Goal: Navigation & Orientation: Find specific page/section

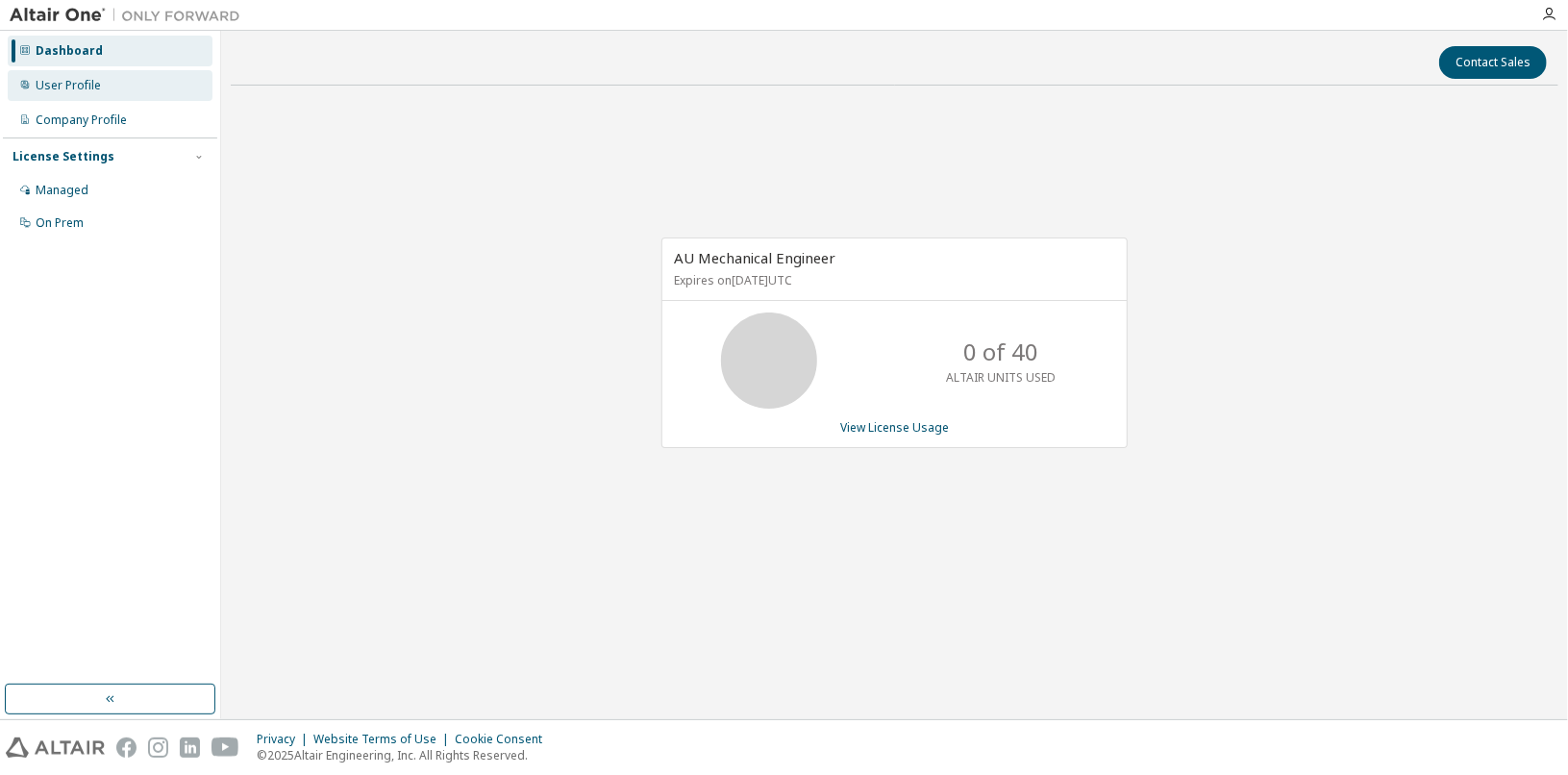
click at [72, 88] on div "User Profile" at bounding box center [69, 85] width 66 height 15
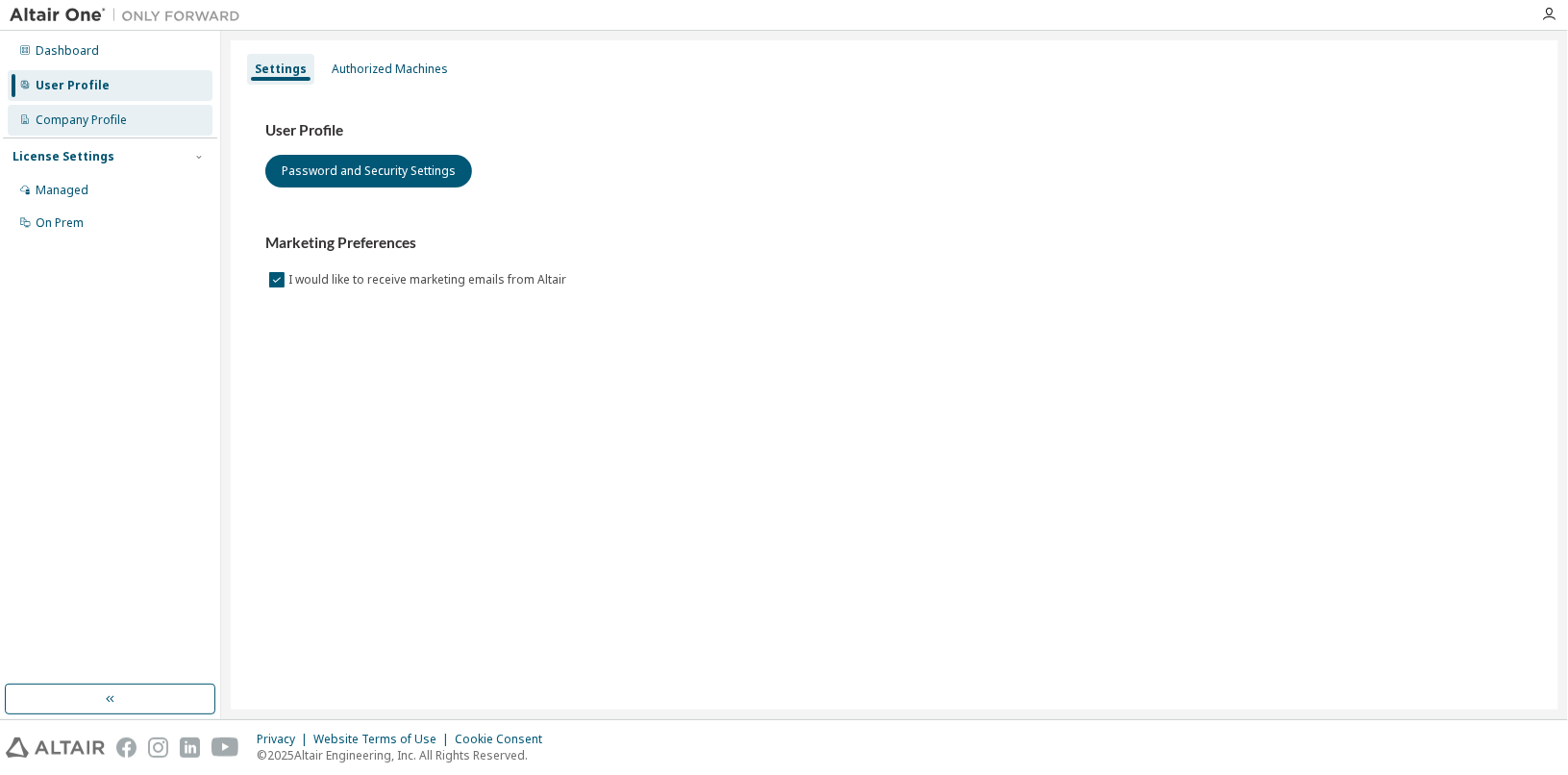
click at [83, 126] on div "Company Profile" at bounding box center [82, 119] width 92 height 15
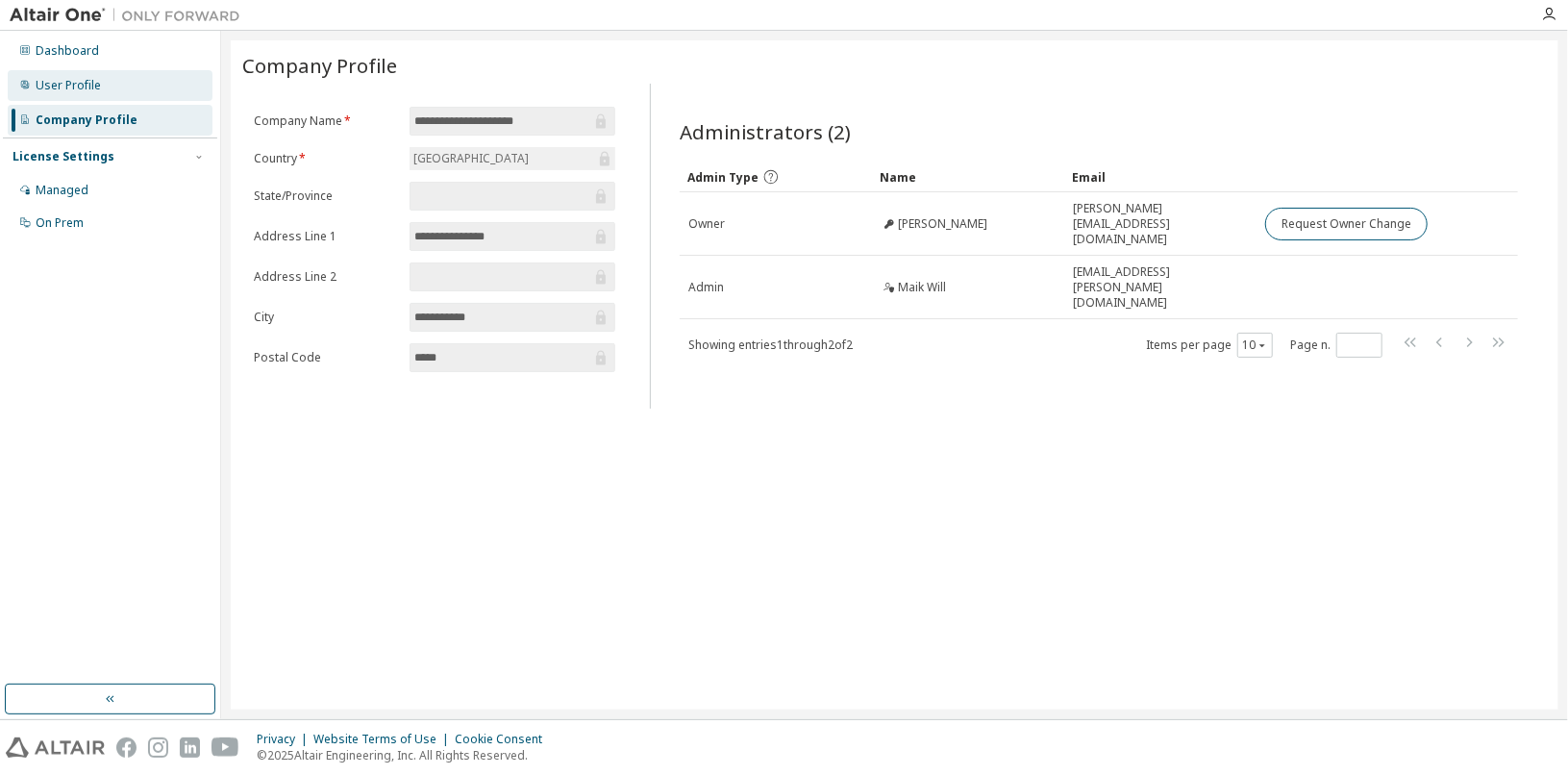
click at [126, 93] on div "User Profile" at bounding box center [110, 86] width 205 height 31
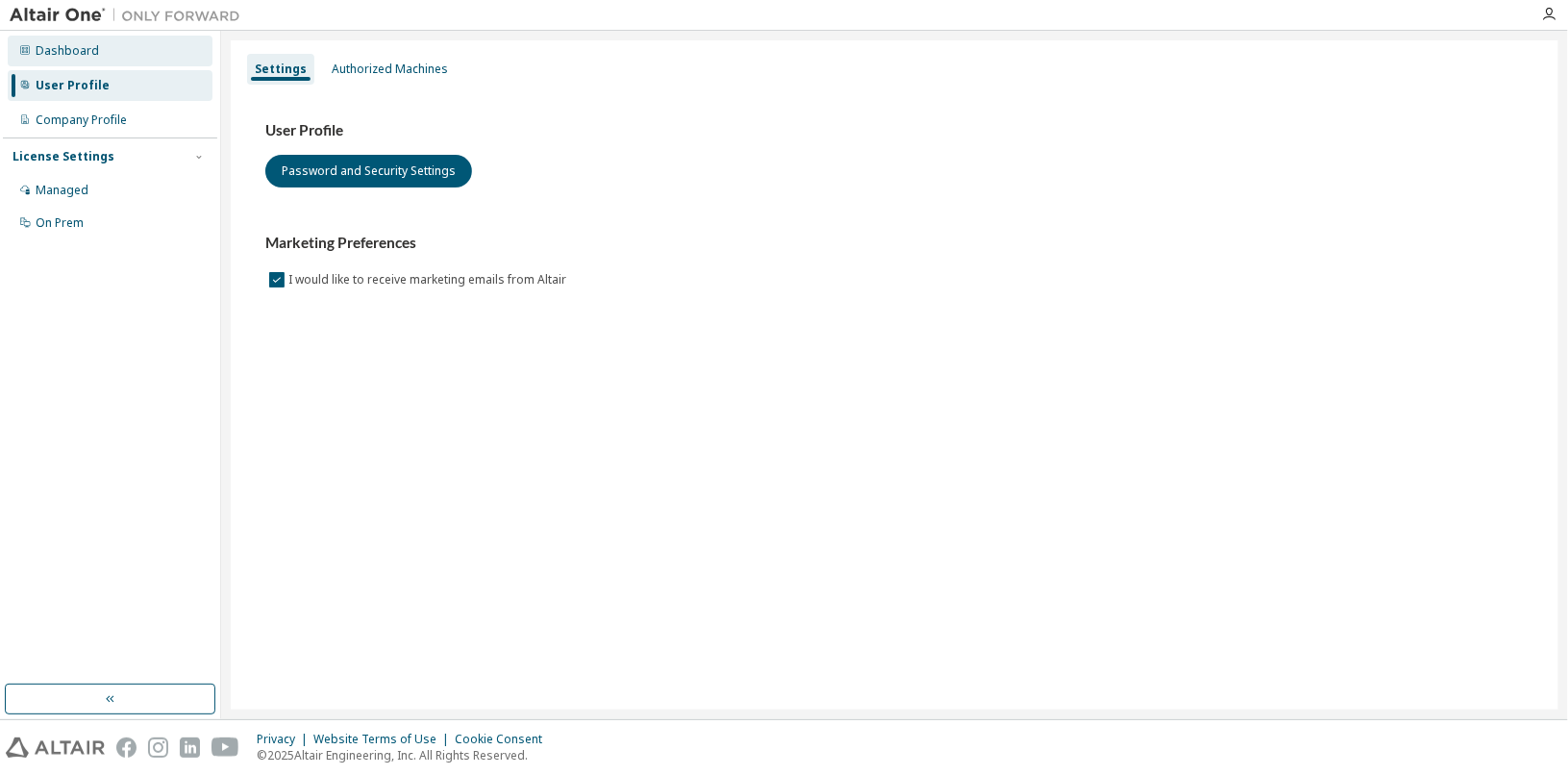
click at [157, 60] on div "Dashboard" at bounding box center [110, 51] width 205 height 31
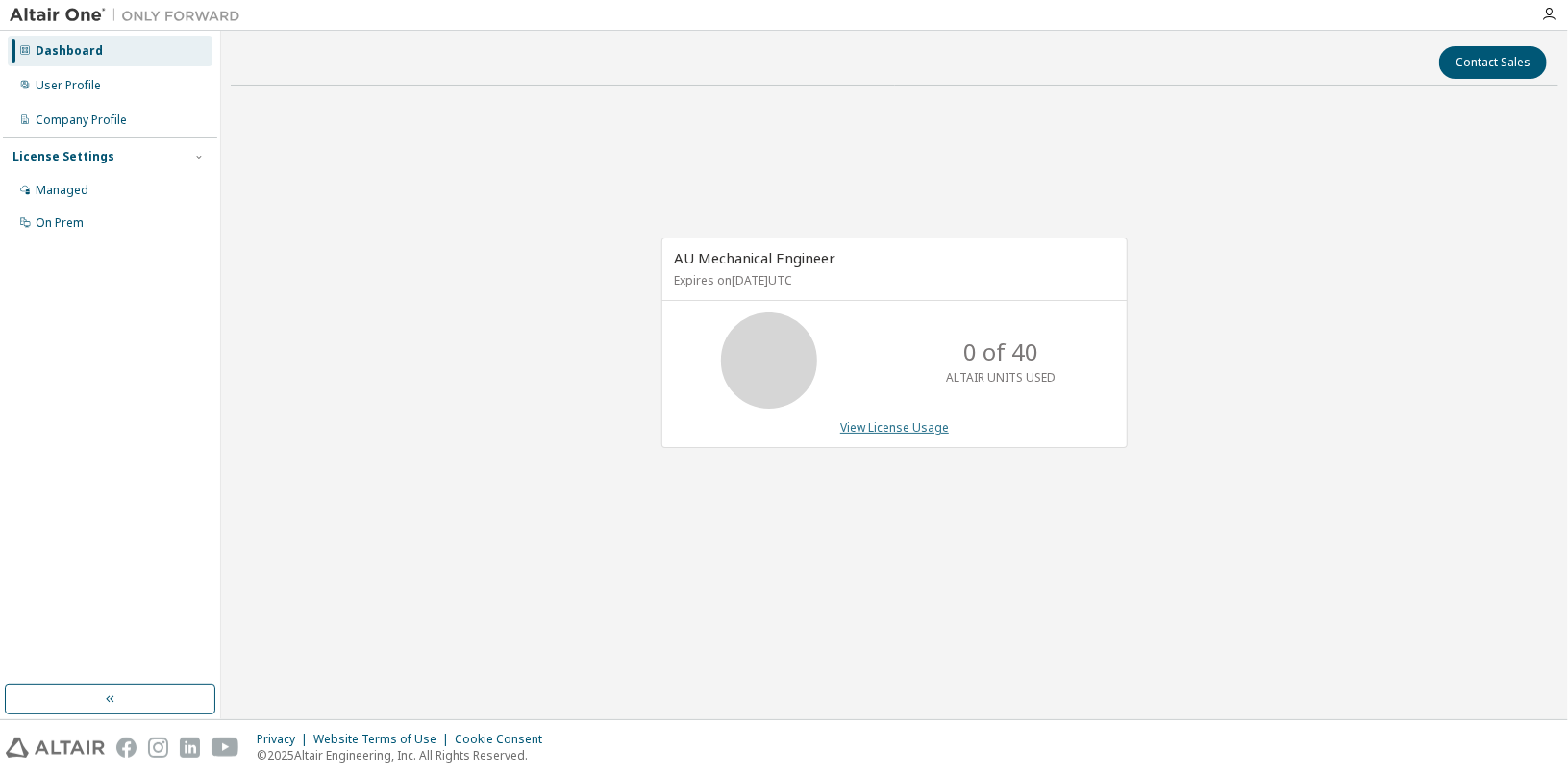
click at [923, 429] on link "View License Usage" at bounding box center [894, 427] width 108 height 16
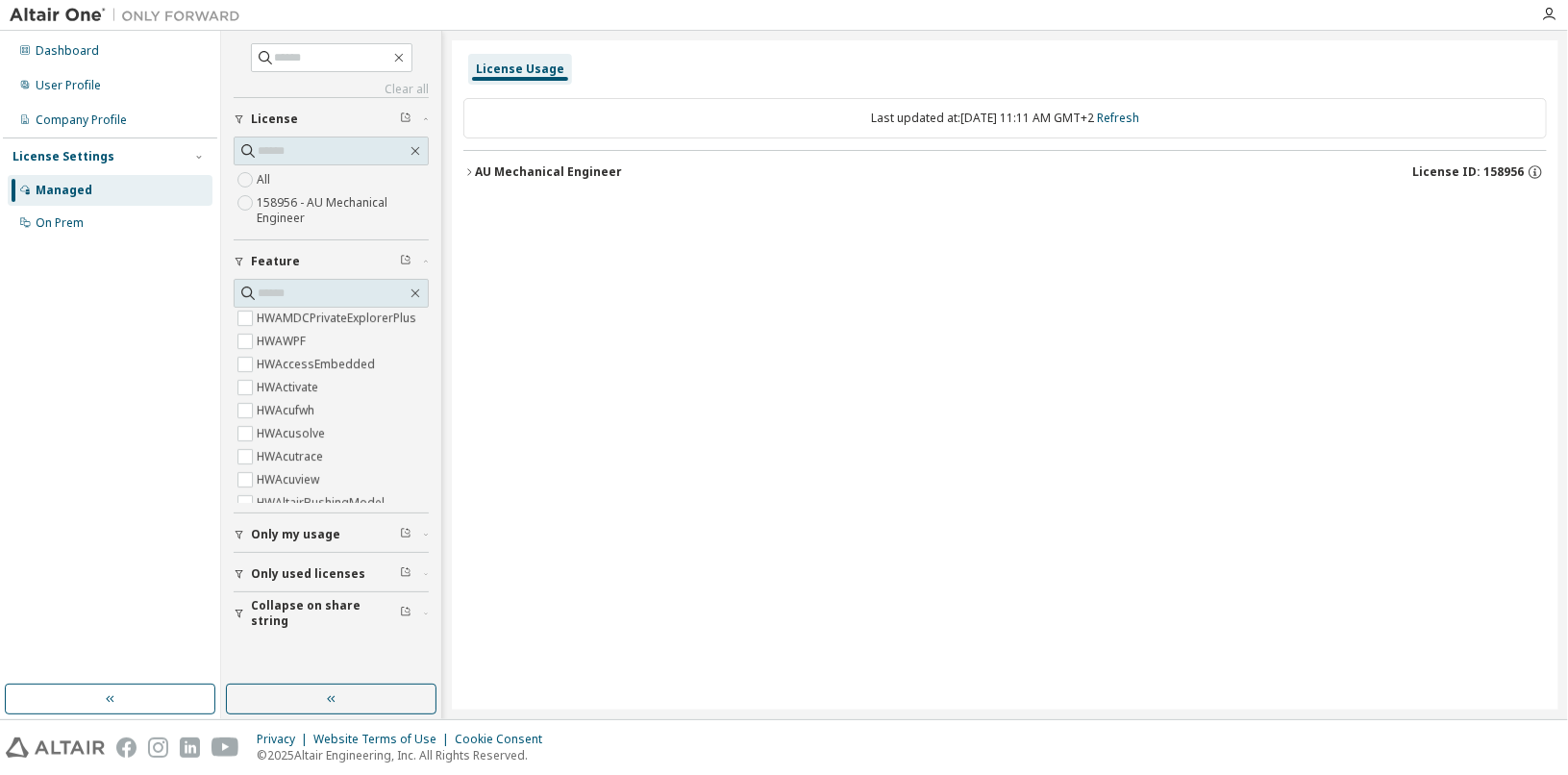
scroll to position [96, 0]
click at [90, 90] on div "User Profile" at bounding box center [69, 85] width 66 height 15
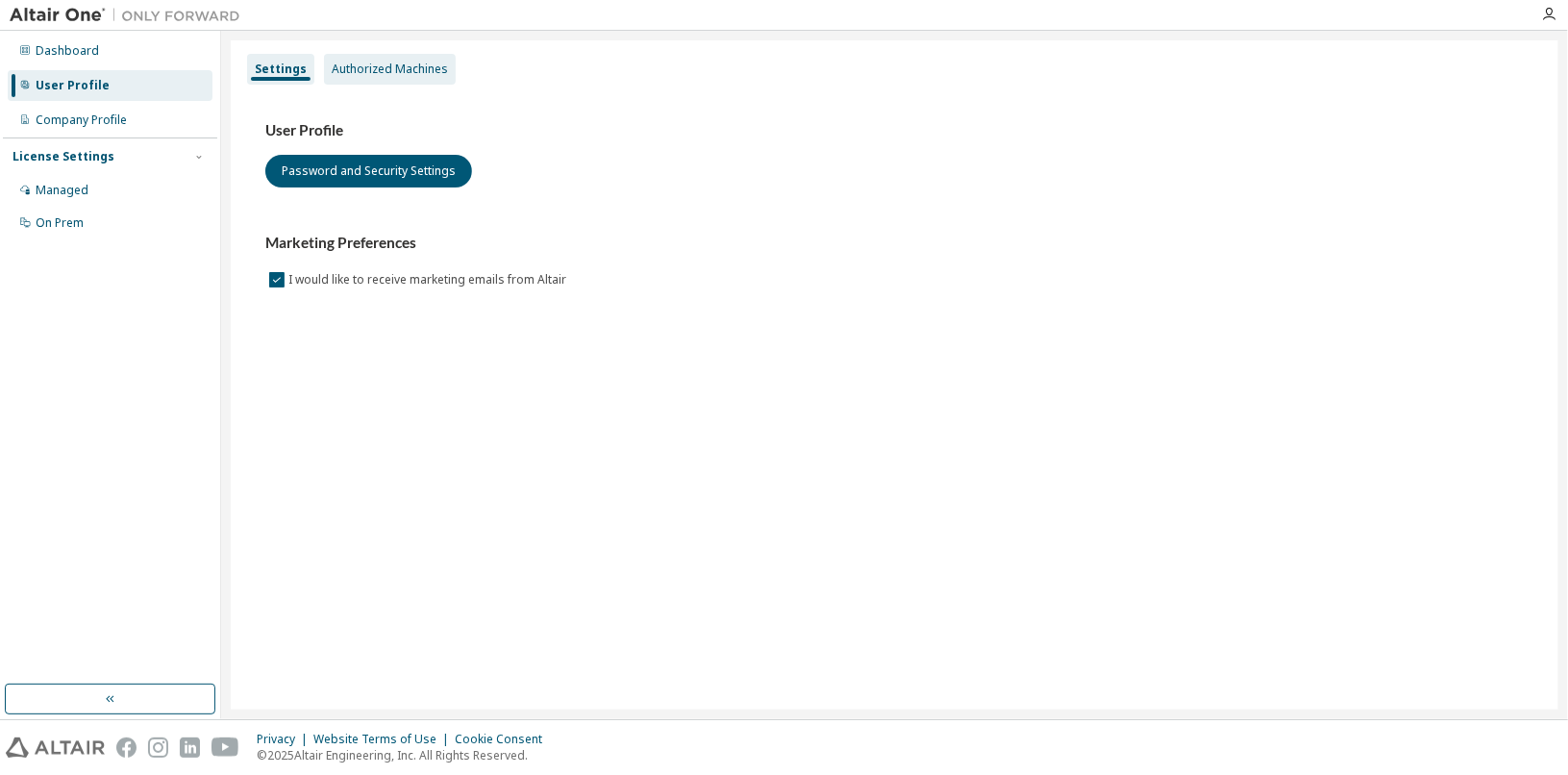
click at [409, 76] on div "Authorized Machines" at bounding box center [389, 69] width 116 height 15
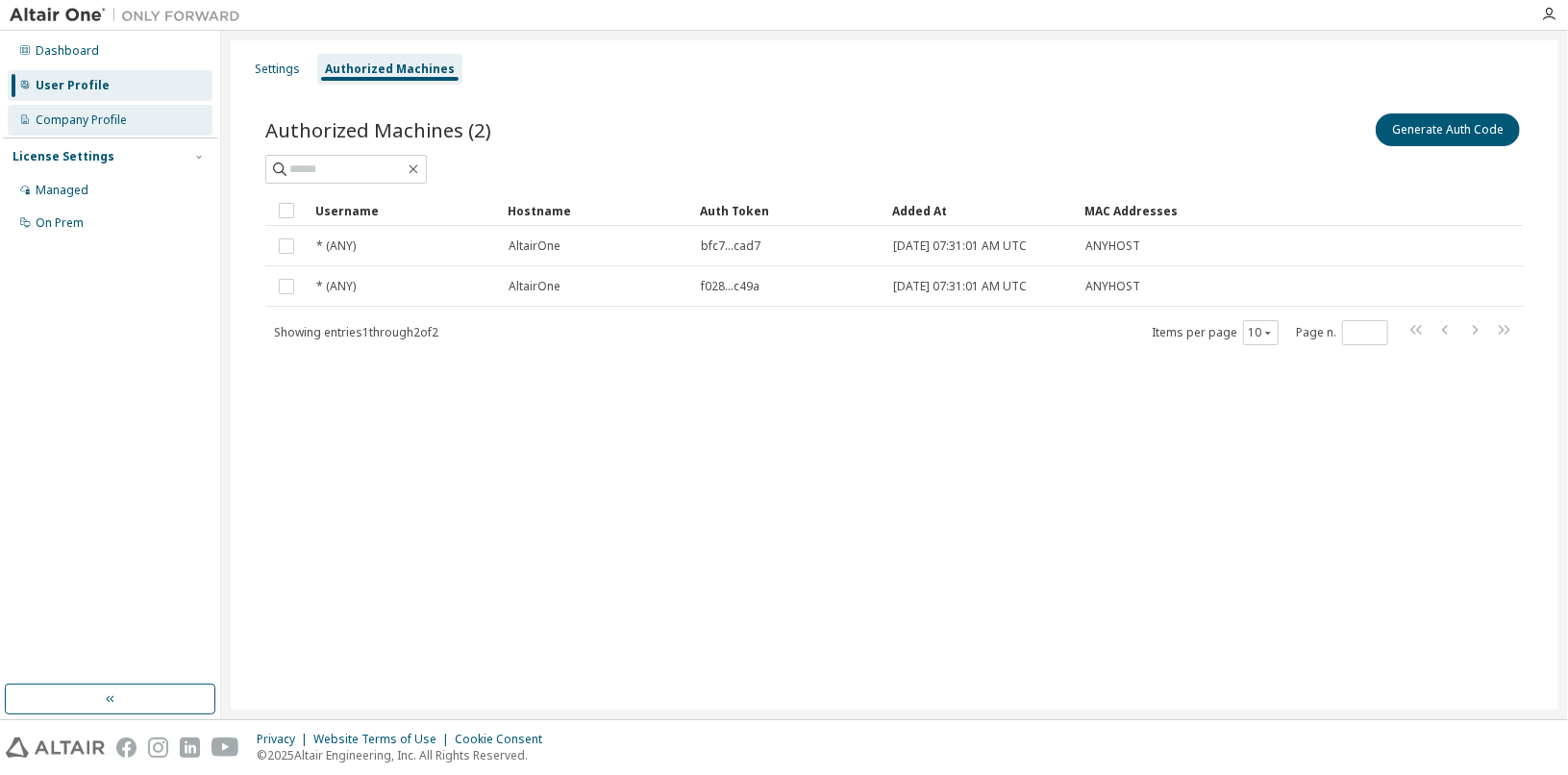
click at [83, 108] on div "Company Profile" at bounding box center [110, 119] width 205 height 31
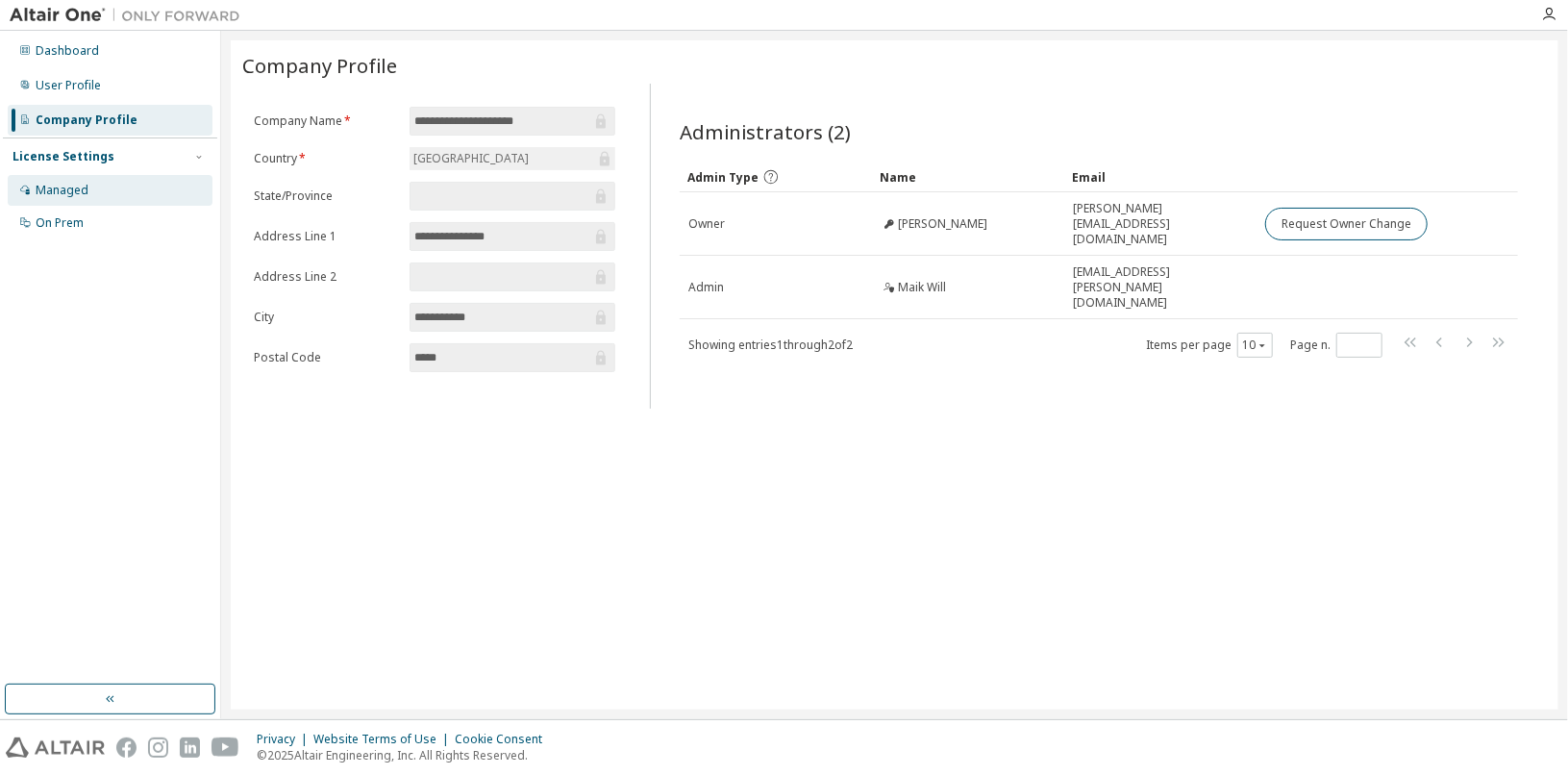
click at [86, 200] on div "Managed" at bounding box center [110, 190] width 205 height 31
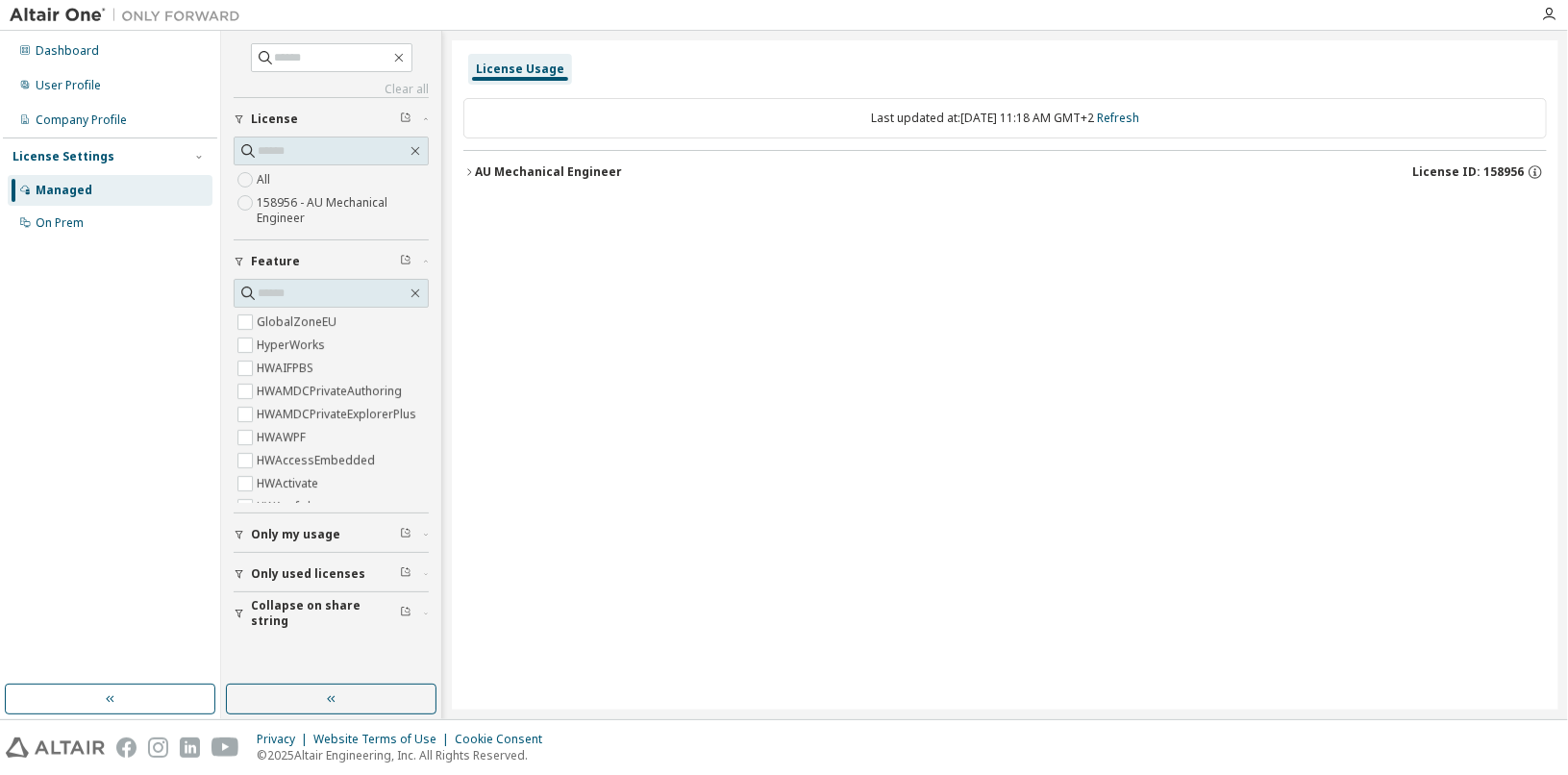
click at [289, 572] on span "Only used licenses" at bounding box center [307, 573] width 114 height 15
click at [67, 226] on div "On Prem" at bounding box center [60, 222] width 48 height 15
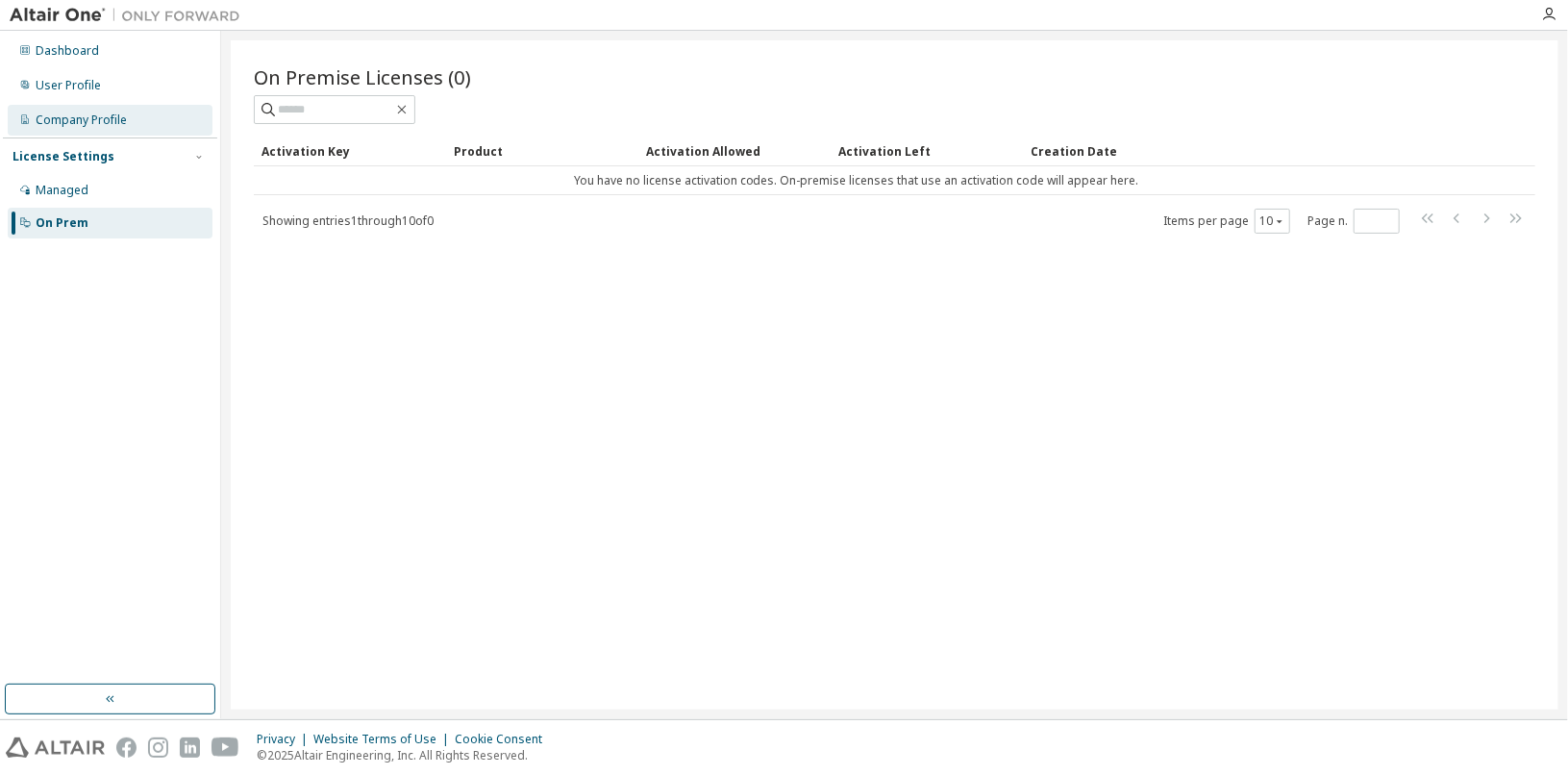
click at [98, 118] on div "Company Profile" at bounding box center [82, 119] width 92 height 15
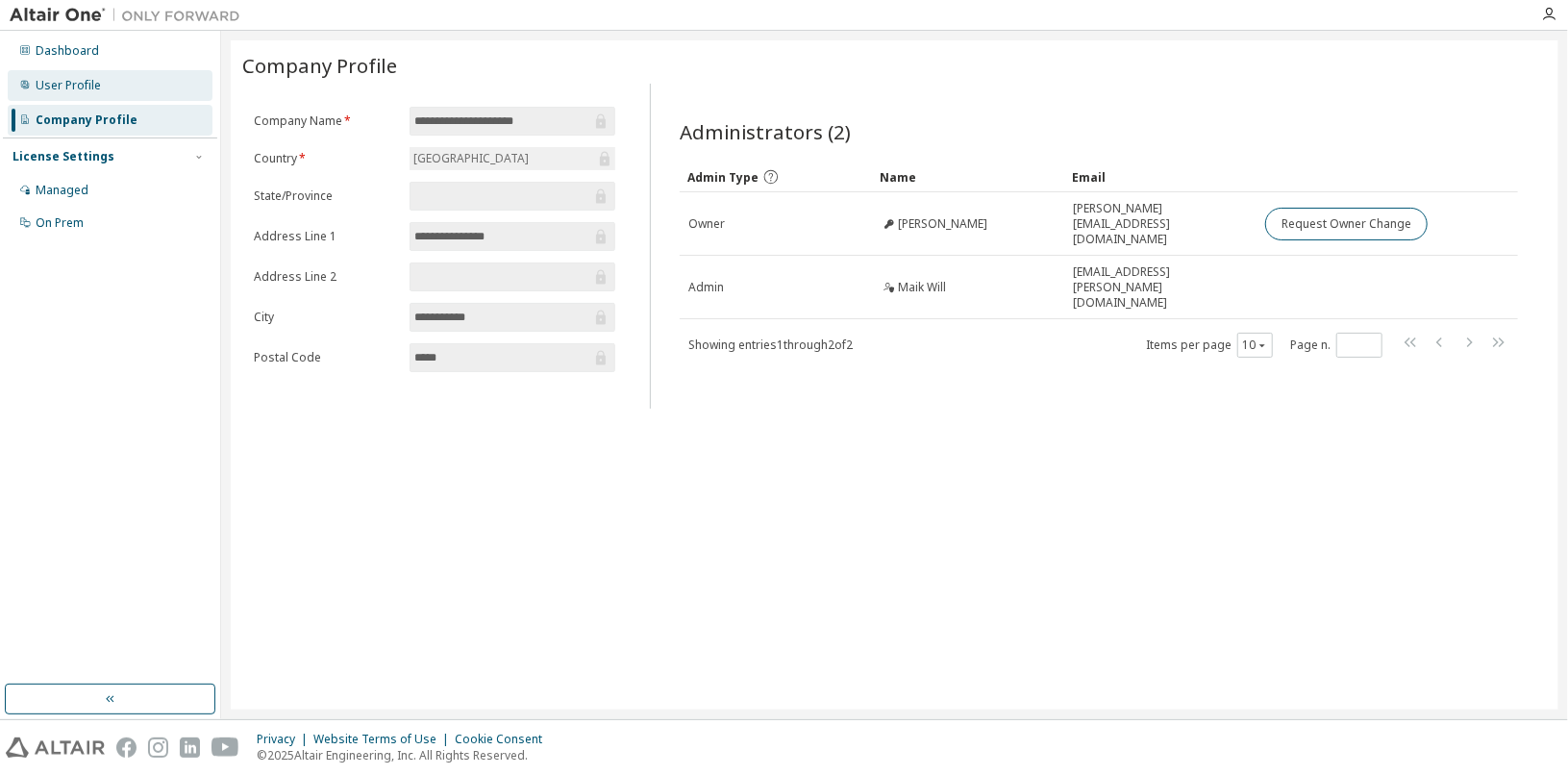
click at [83, 99] on div "User Profile" at bounding box center [110, 86] width 205 height 31
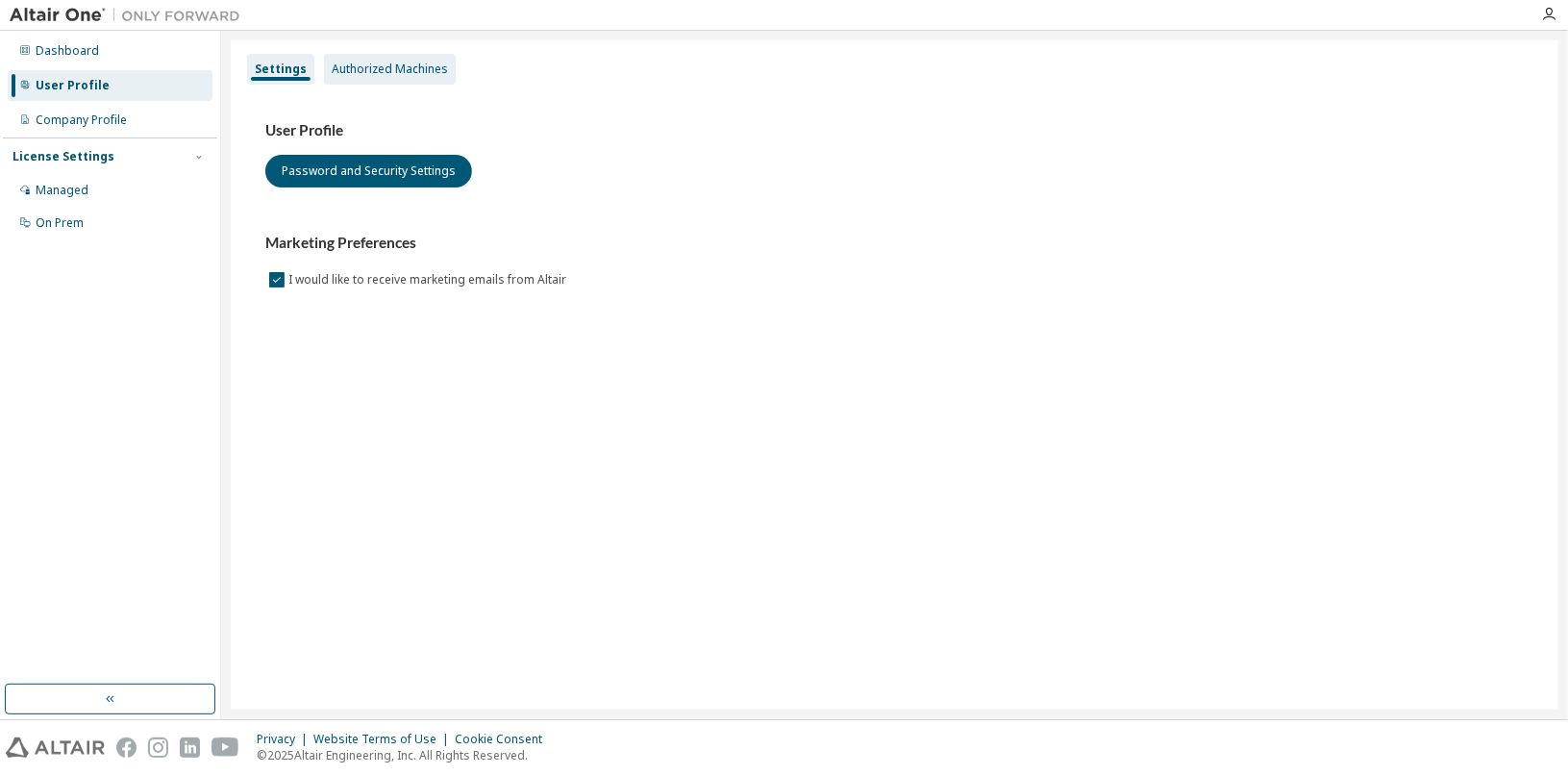
click at [384, 77] on div "Authorized Machines" at bounding box center [390, 69] width 131 height 31
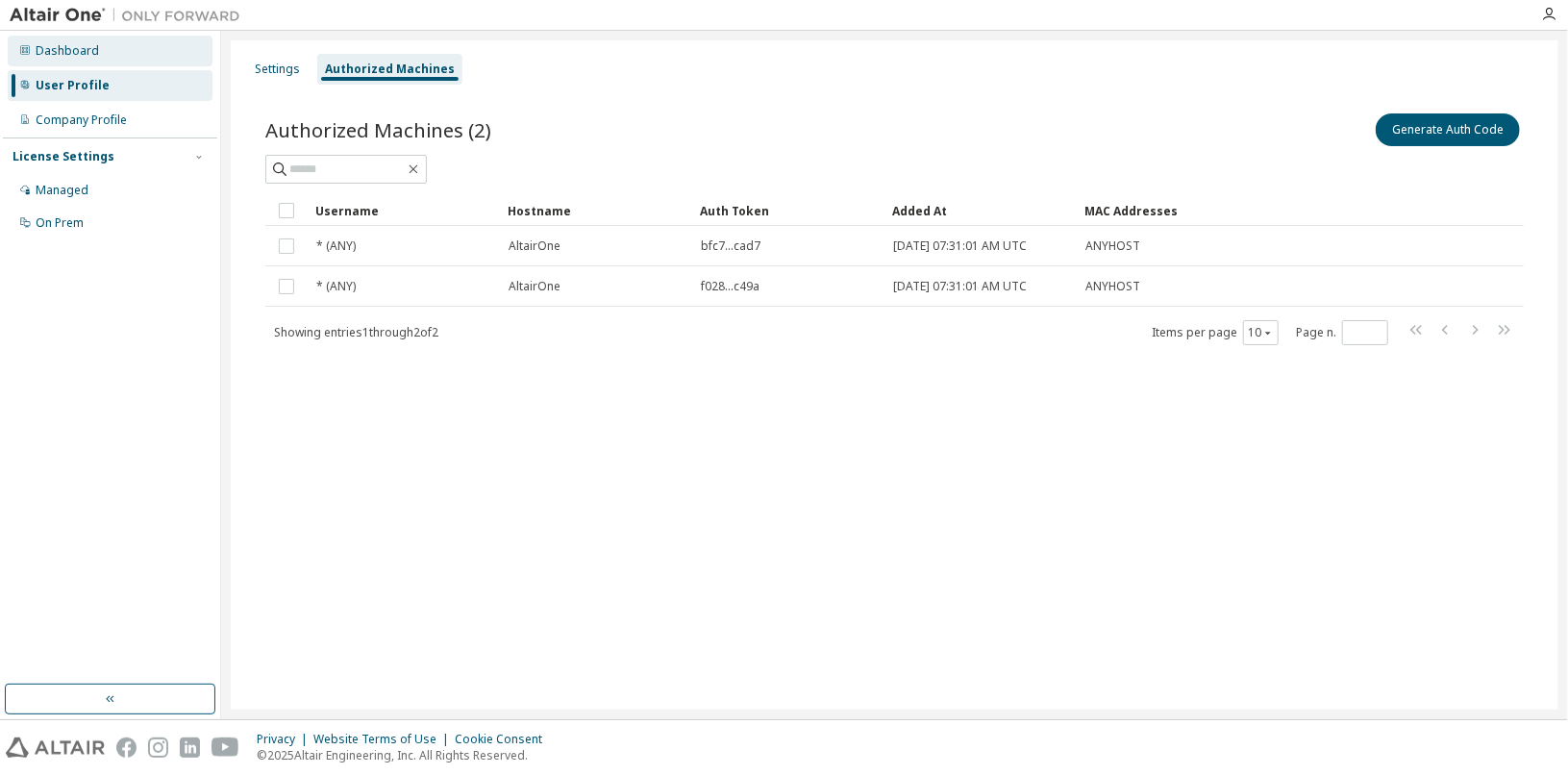
click at [96, 64] on div "Dashboard" at bounding box center [110, 51] width 205 height 31
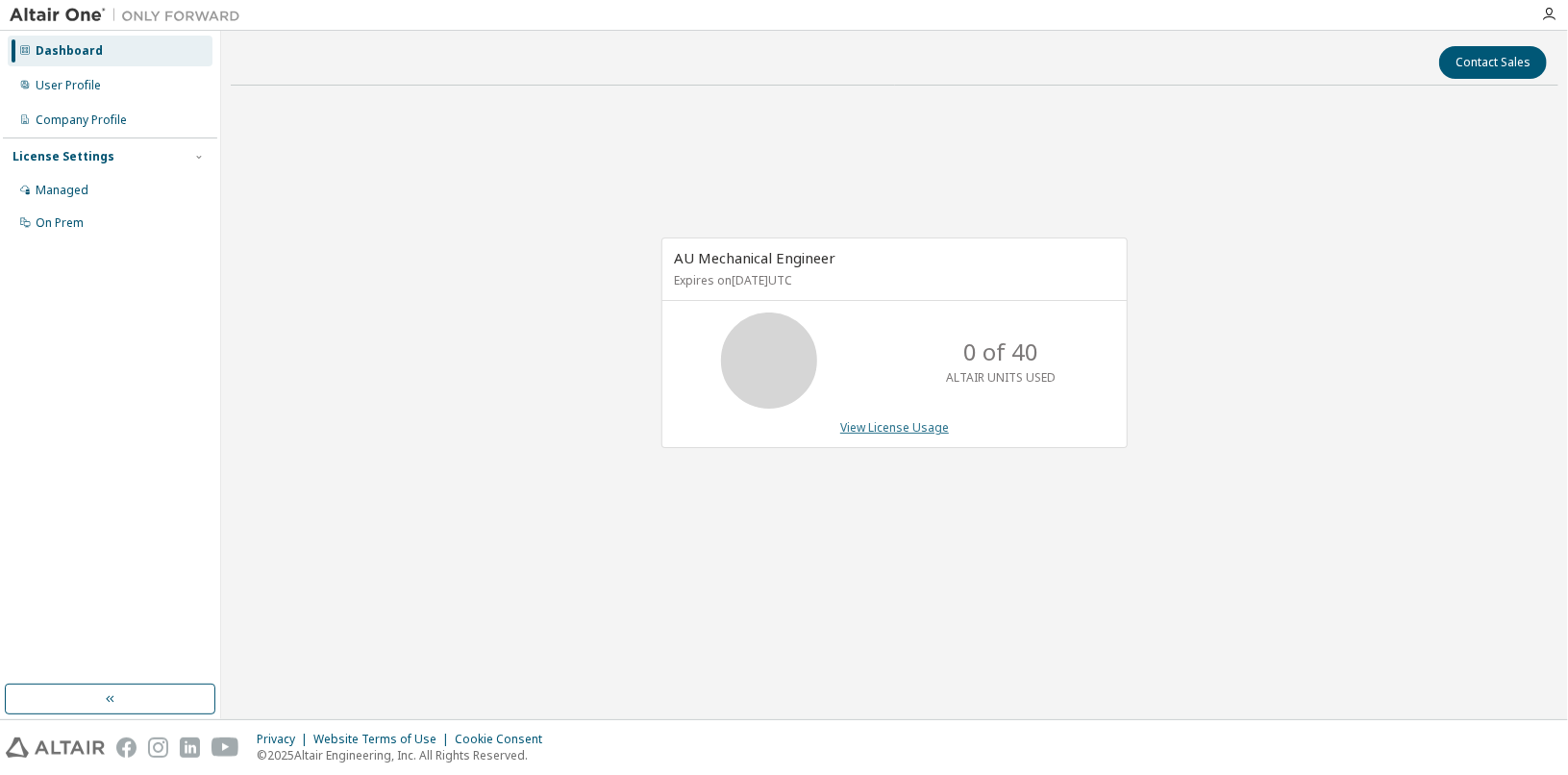
click at [888, 424] on link "View License Usage" at bounding box center [894, 427] width 108 height 16
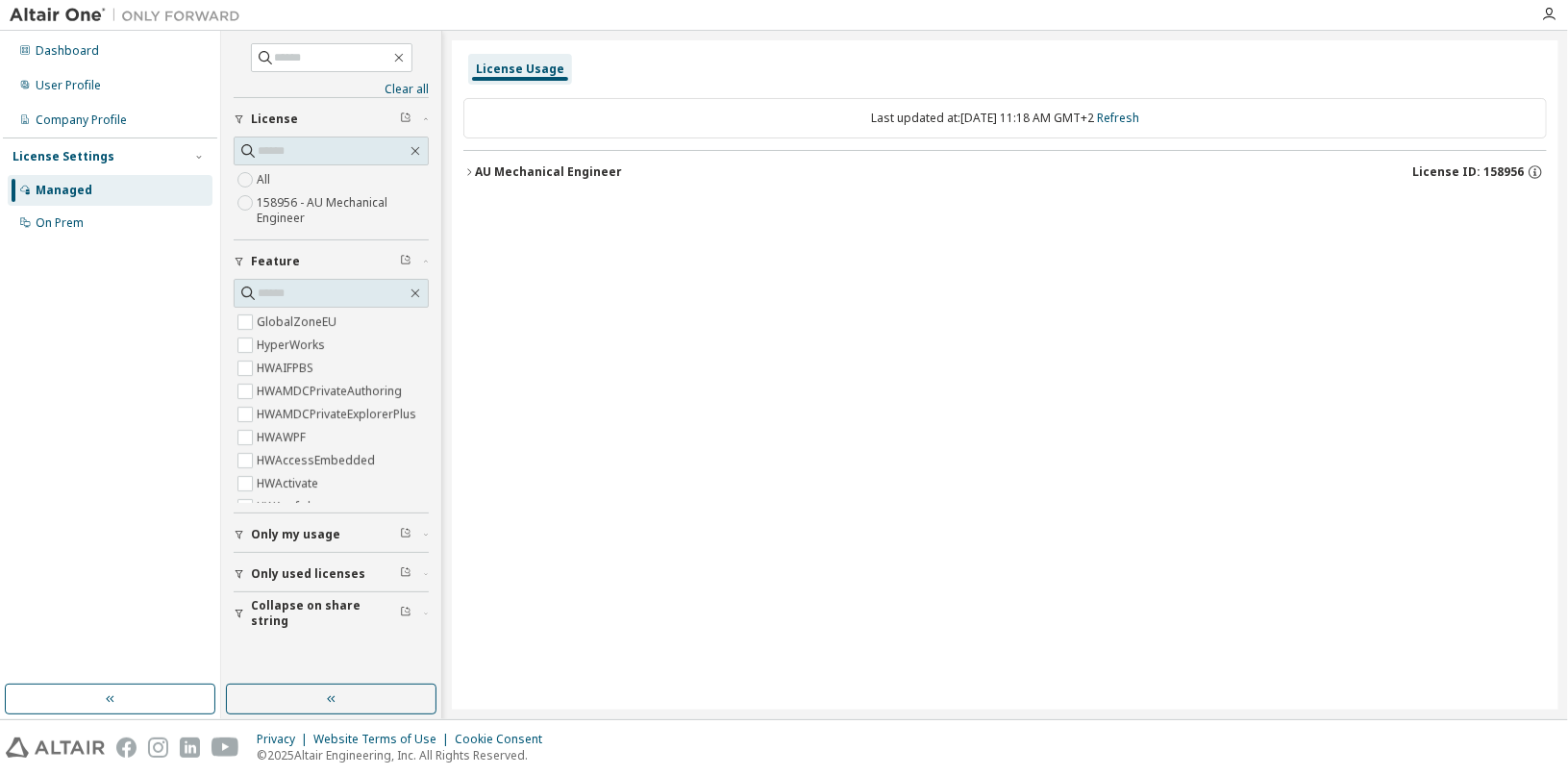
click at [471, 173] on icon "button" at bounding box center [470, 172] width 12 height 12
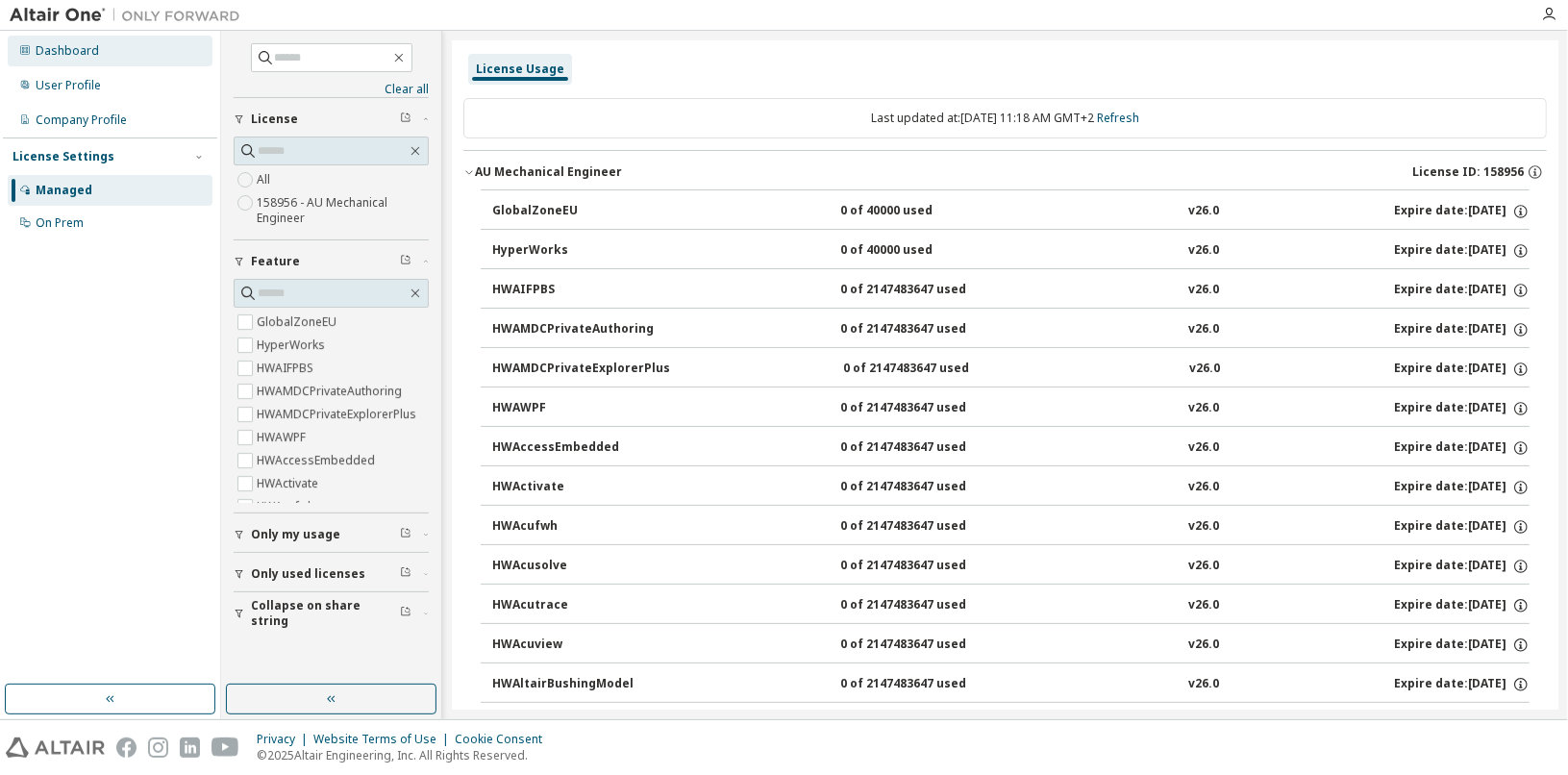
click at [80, 59] on div "Dashboard" at bounding box center [110, 51] width 205 height 31
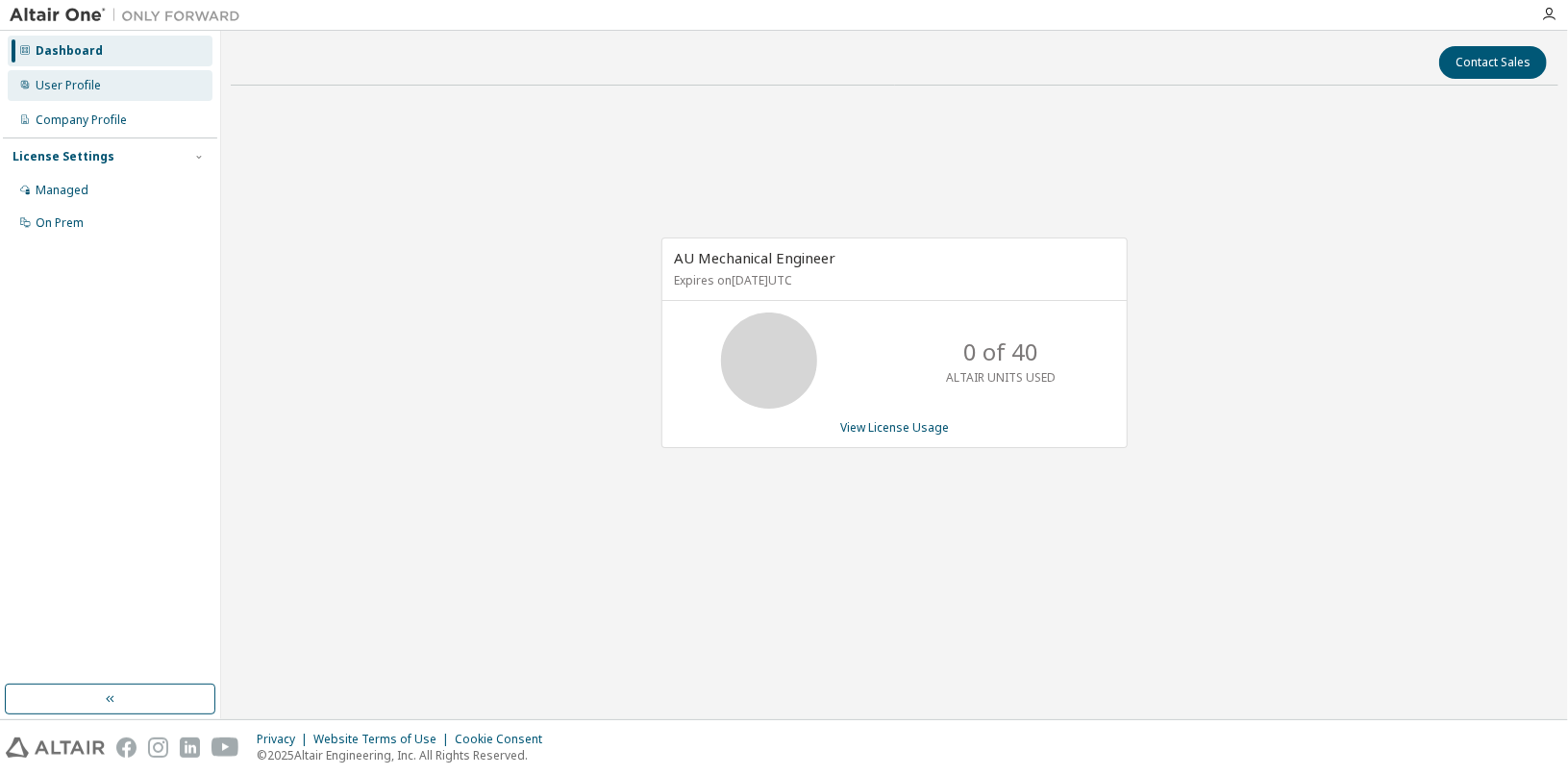
click at [79, 94] on div "User Profile" at bounding box center [110, 86] width 205 height 31
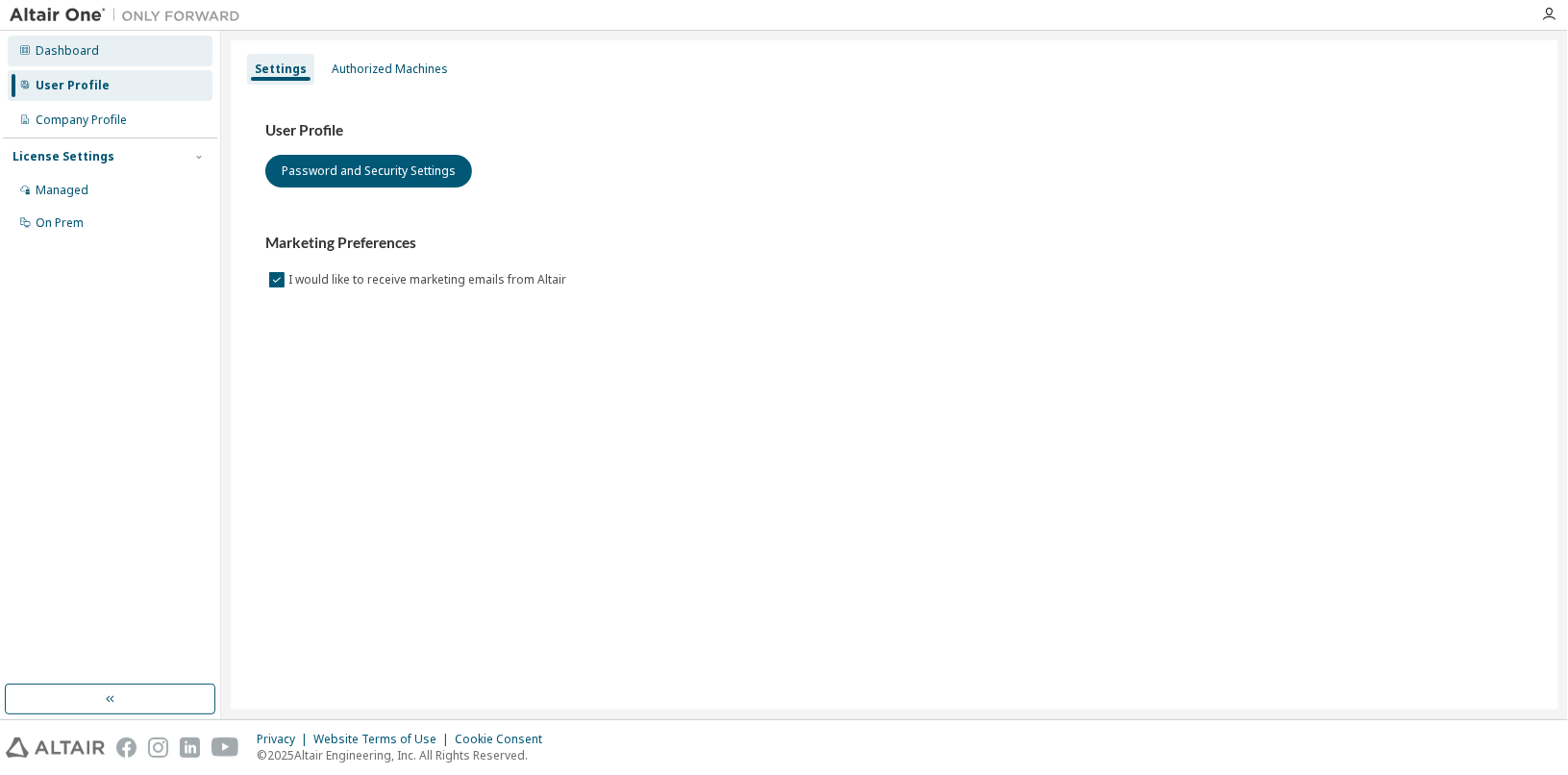
click at [123, 48] on div "Dashboard" at bounding box center [110, 51] width 205 height 31
